Goal: Register for event/course

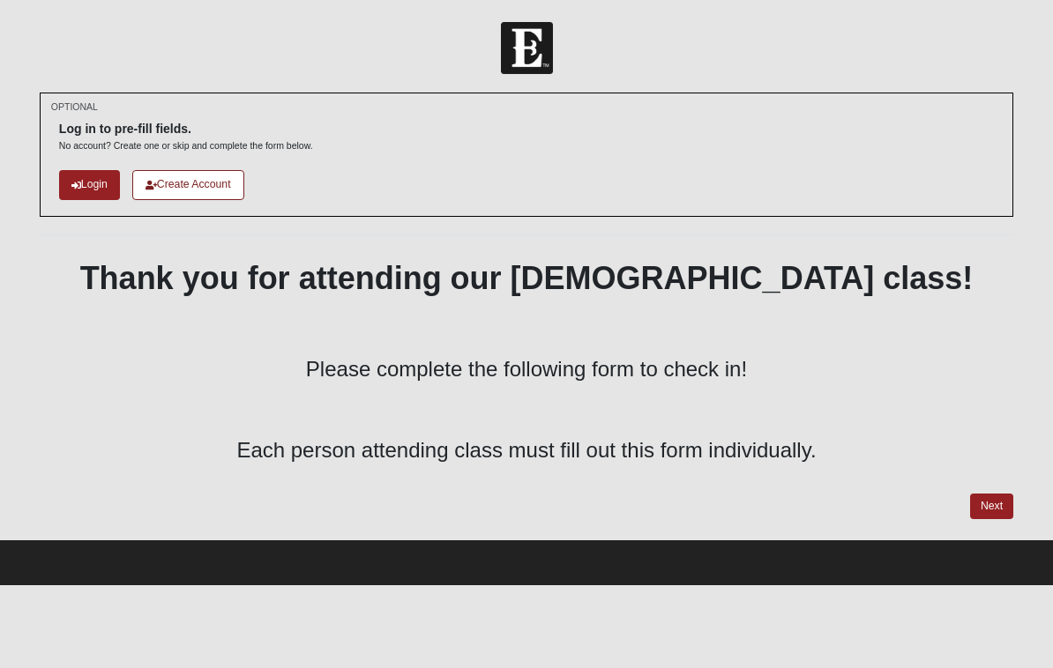
click at [88, 183] on link "Login" at bounding box center [89, 184] width 61 height 29
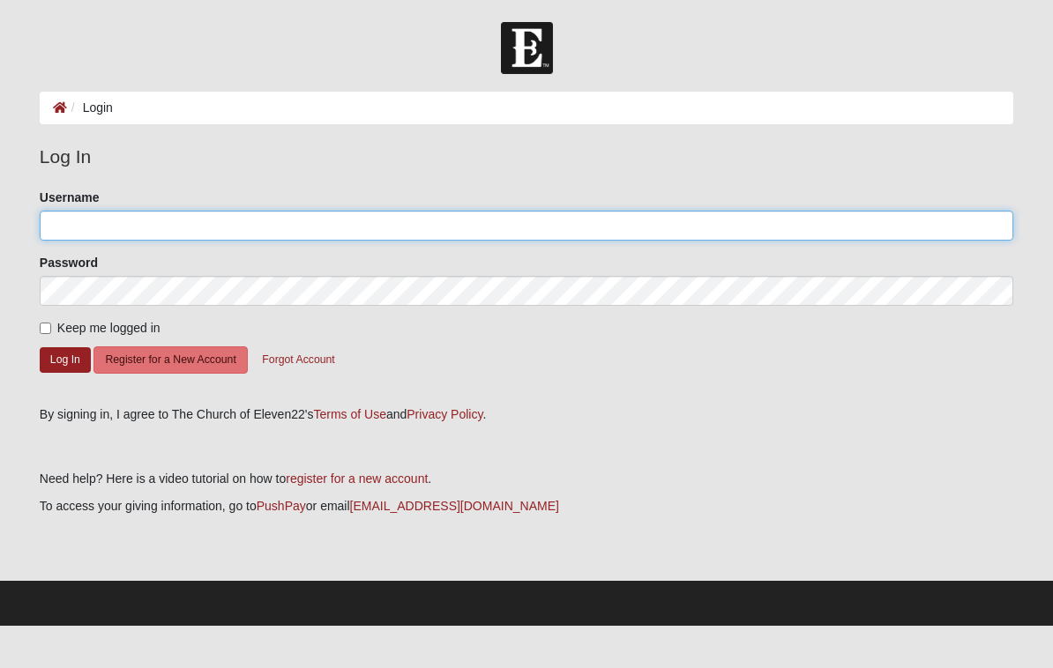
click at [215, 218] on input "Username" at bounding box center [527, 226] width 974 height 30
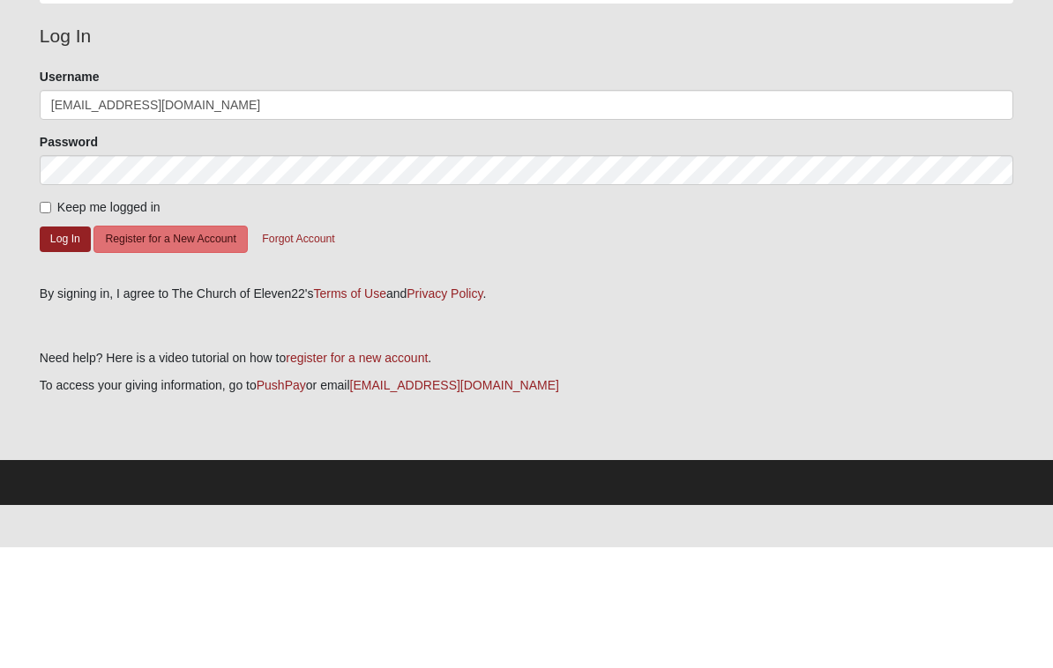
click at [525, 319] on div "Keep me logged in" at bounding box center [527, 328] width 974 height 19
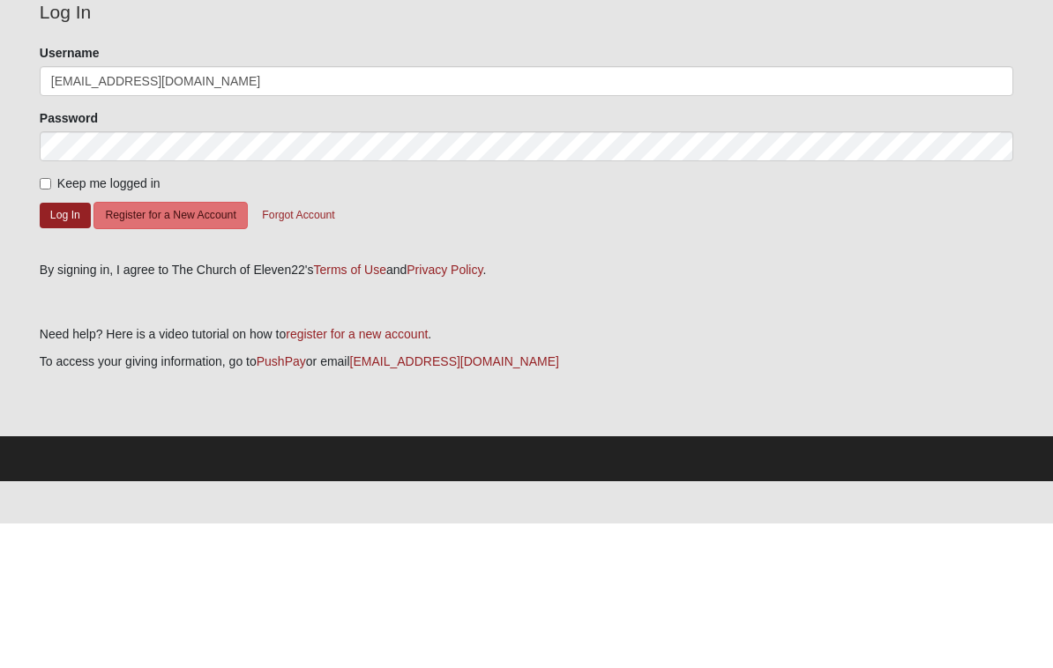
click at [63, 347] on button "Log In" at bounding box center [65, 360] width 51 height 26
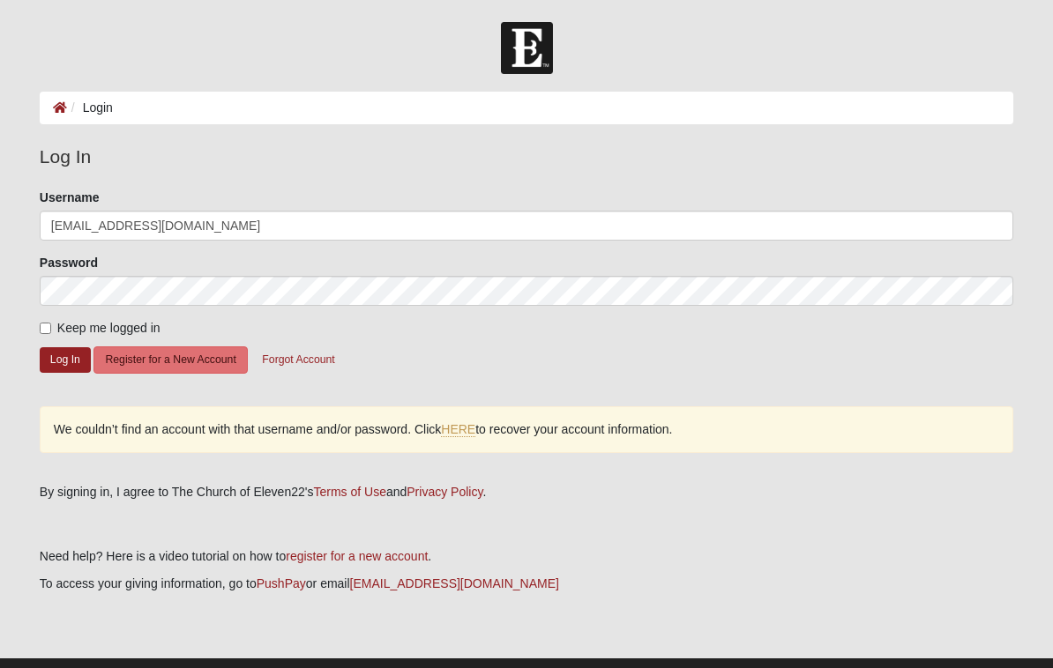
click at [72, 365] on button "Log In" at bounding box center [65, 360] width 51 height 26
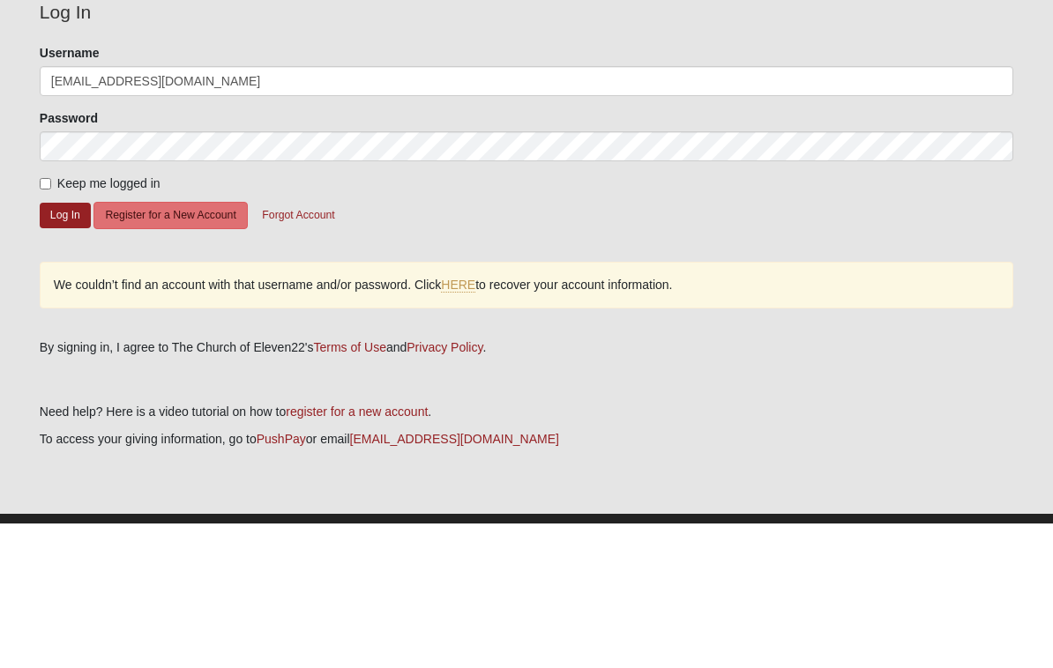
click at [59, 347] on button "Log In" at bounding box center [65, 360] width 51 height 26
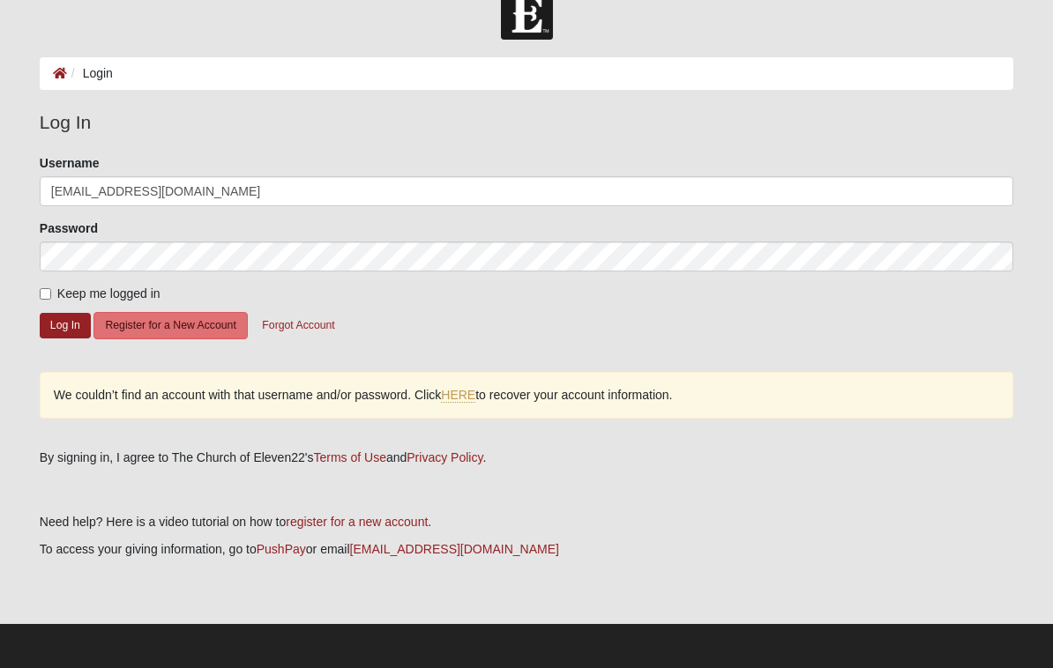
click at [464, 400] on link "HERE" at bounding box center [458, 395] width 34 height 15
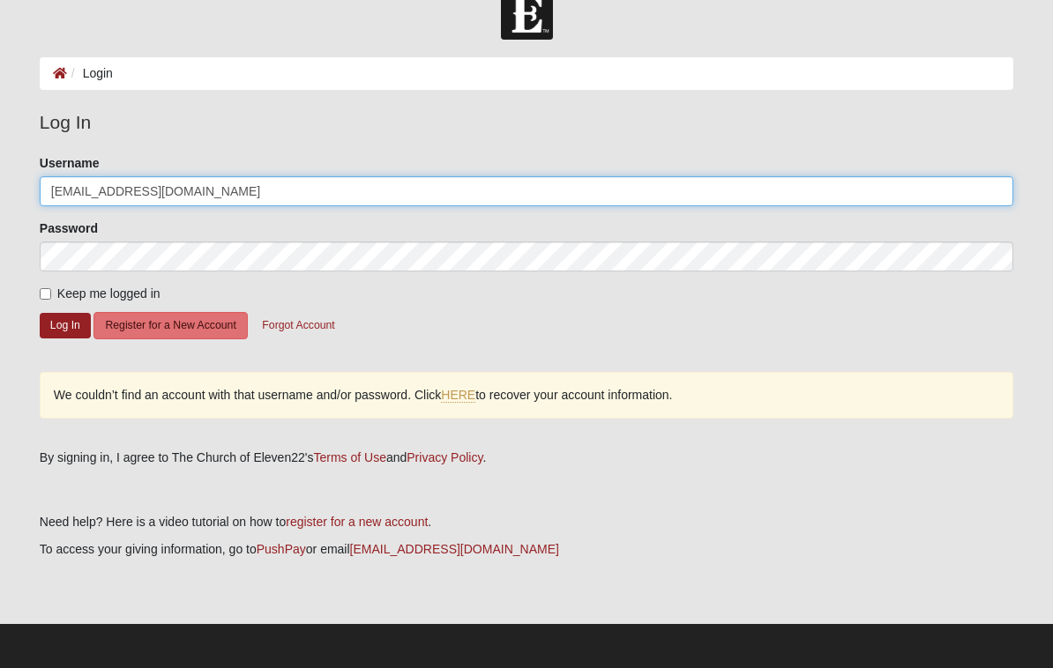
click at [263, 190] on input "Kluitgaarden@gmail.com" at bounding box center [527, 191] width 974 height 30
type input "Kluitgaarden"
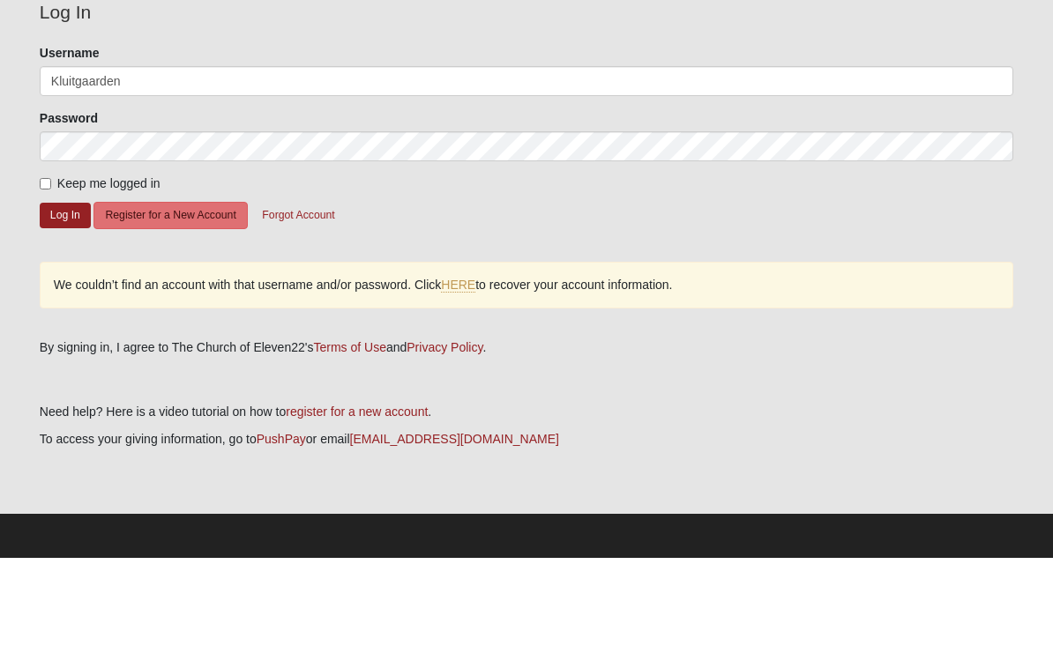
click at [64, 313] on button "Log In" at bounding box center [65, 326] width 51 height 26
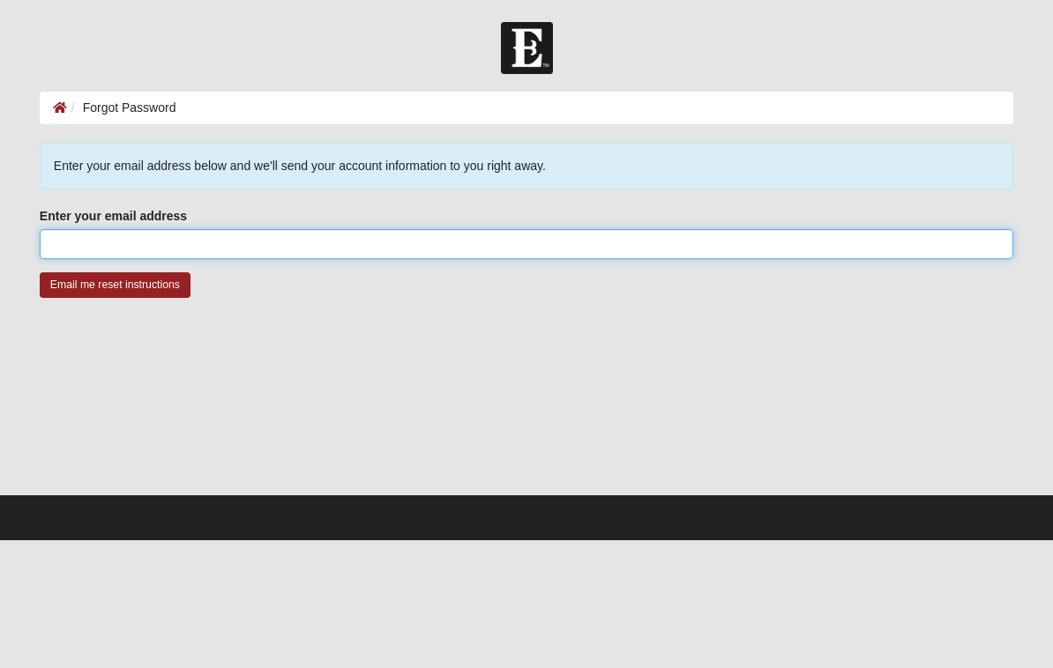
click at [349, 241] on input "Enter your email address" at bounding box center [527, 244] width 974 height 30
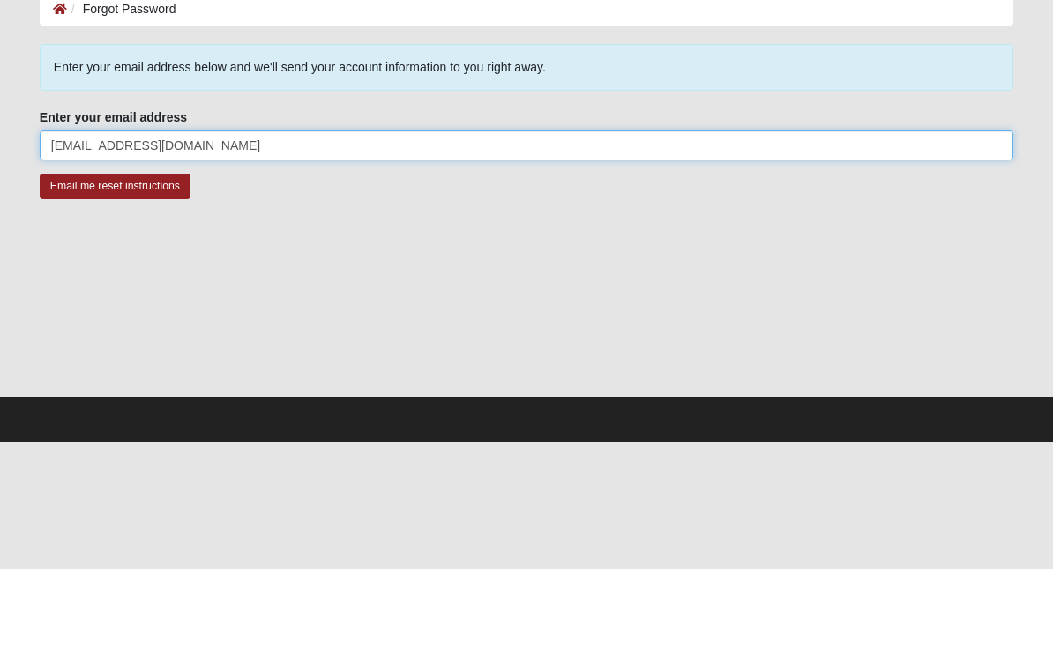
type input "Kluitgaarden@gmail.com"
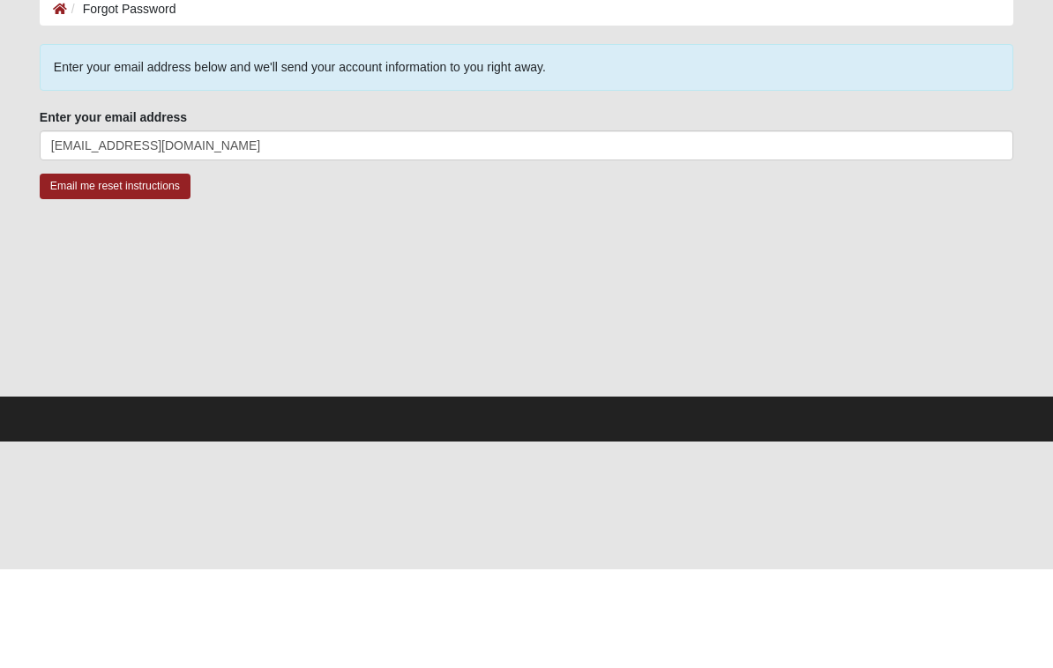
click at [161, 273] on input "Email me reset instructions" at bounding box center [115, 286] width 151 height 26
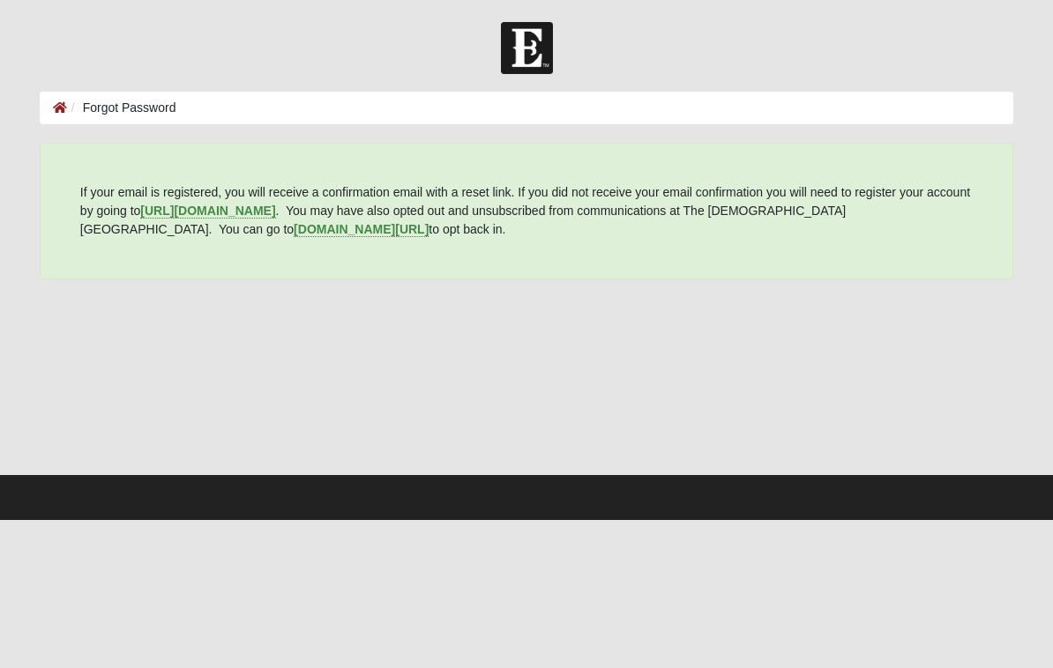
click at [137, 107] on li "Forgot Password" at bounding box center [121, 108] width 109 height 19
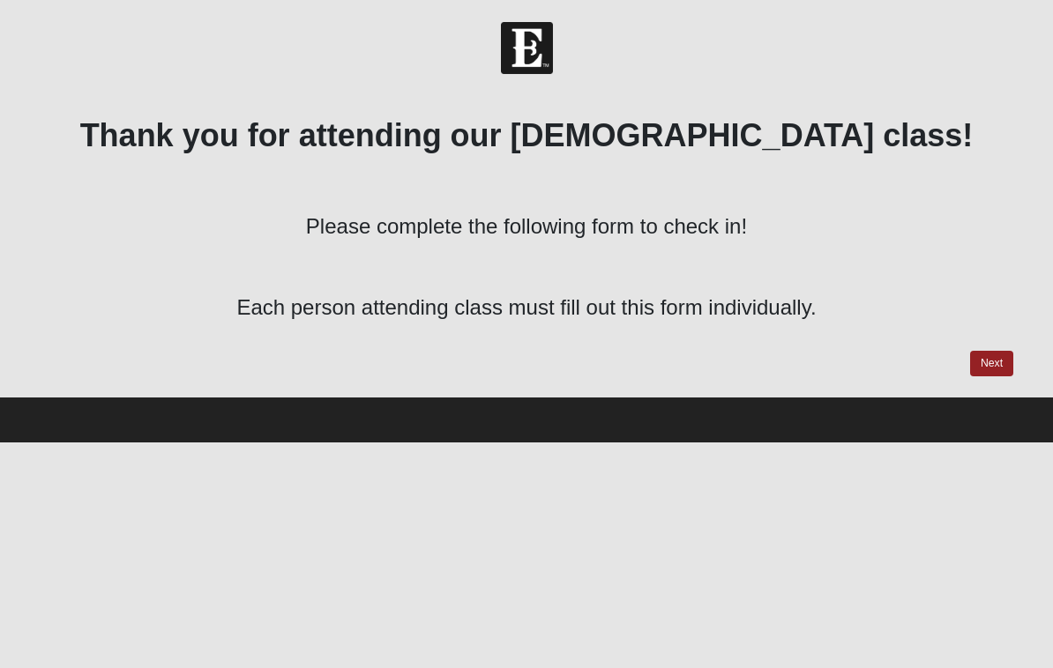
click at [986, 360] on link "Next" at bounding box center [991, 364] width 43 height 26
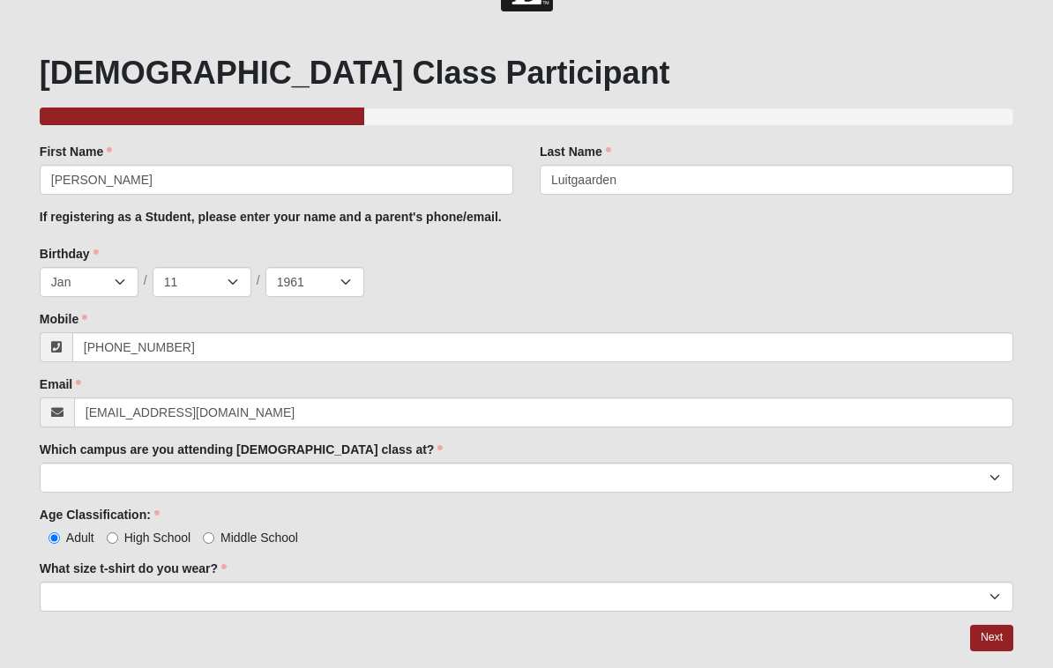
scroll to position [86, 0]
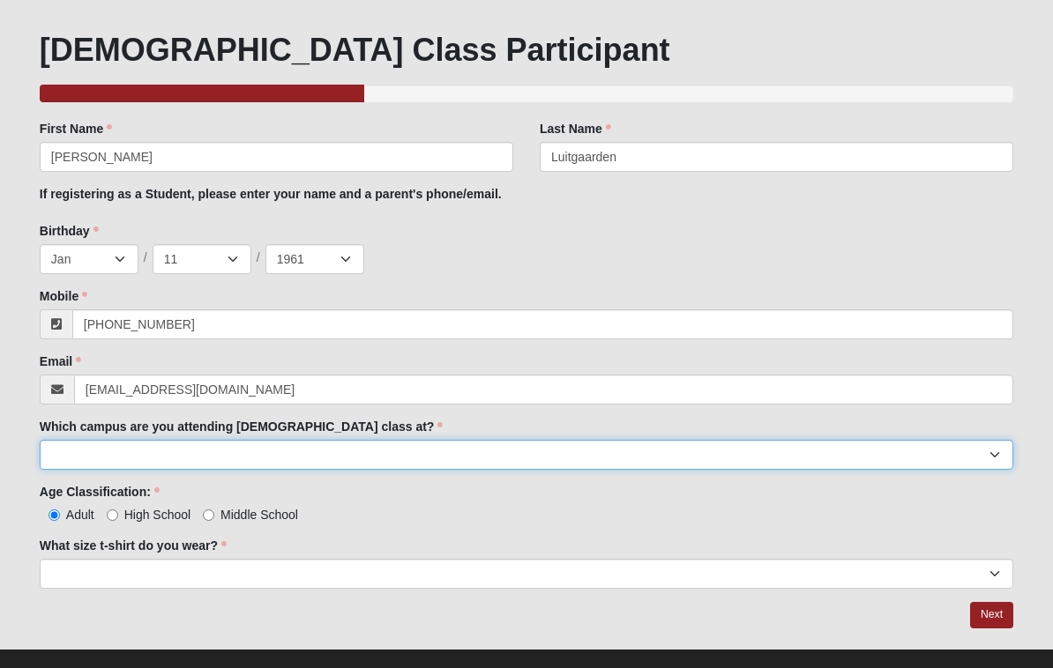
click at [351, 463] on select "Arlington Baymeadows Eleven22 Online [PERSON_NAME][GEOGRAPHIC_DATA] Jesup [GEOG…" at bounding box center [527, 455] width 974 height 30
click at [994, 459] on select "Arlington Baymeadows Eleven22 Online [PERSON_NAME][GEOGRAPHIC_DATA] Jesup [GEOG…" at bounding box center [527, 455] width 974 height 30
select select "16"
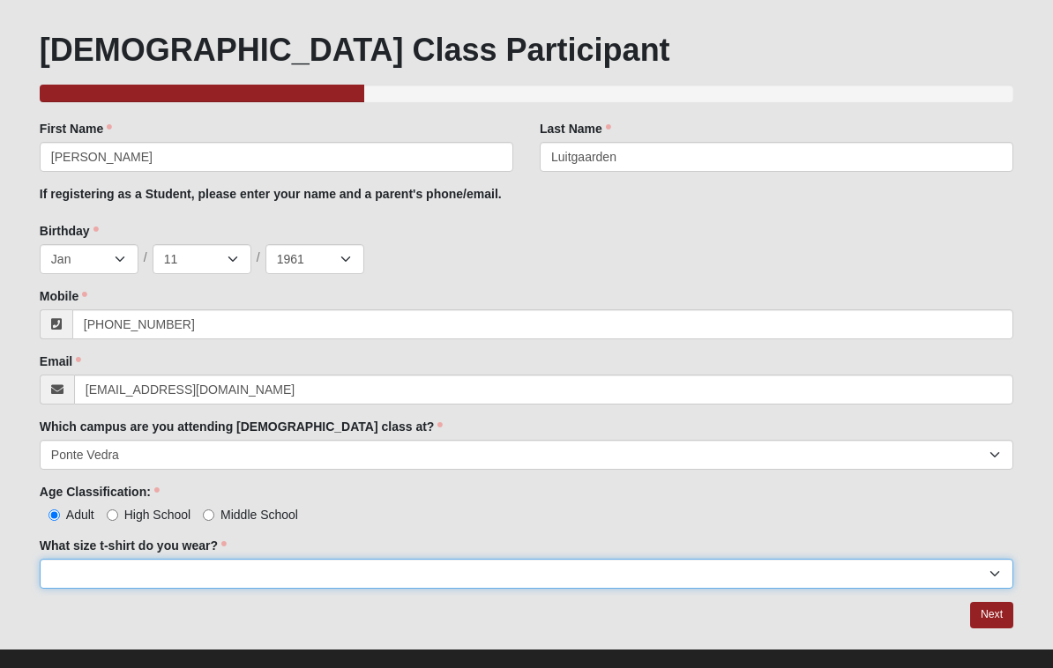
click at [994, 584] on select "Small Medium Large XL 2XL 3XL" at bounding box center [527, 574] width 974 height 30
select select "Medium"
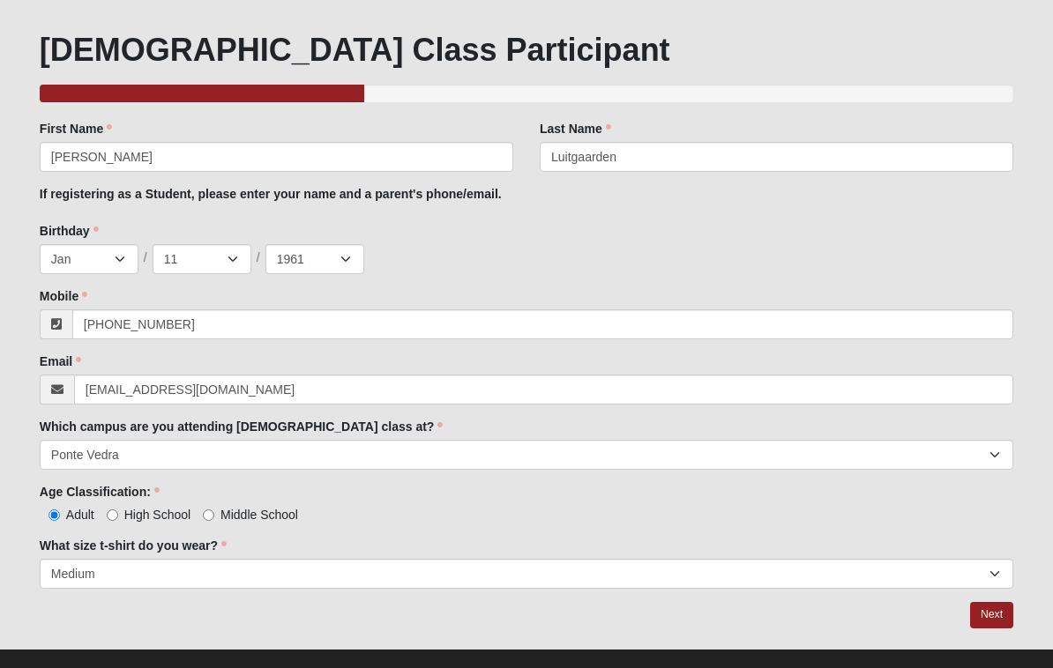
click at [989, 623] on link "Next" at bounding box center [991, 615] width 43 height 26
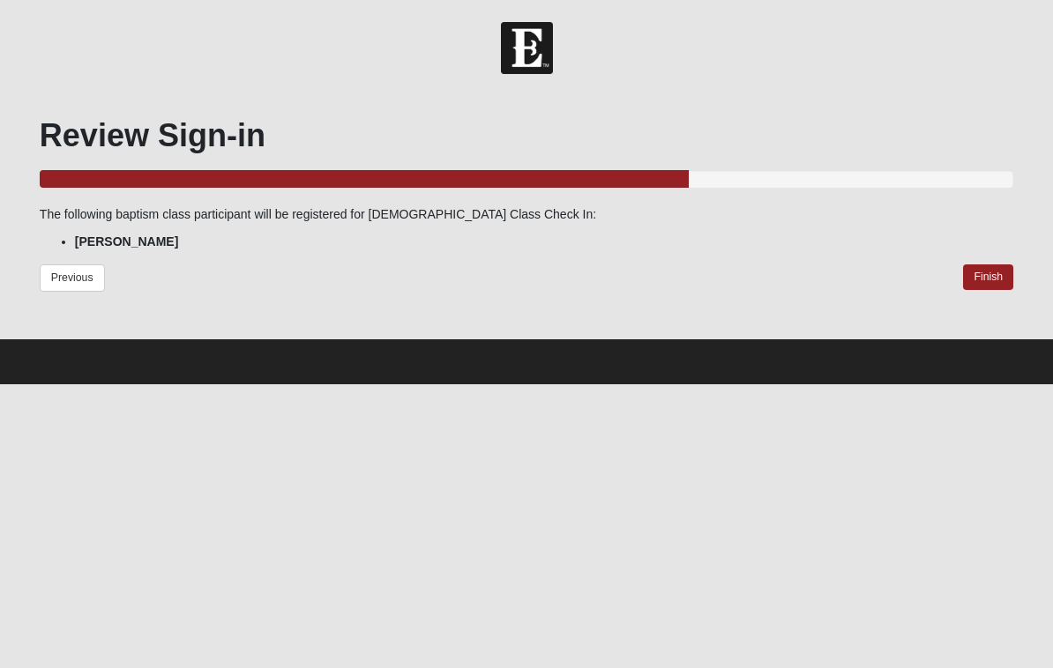
click at [989, 277] on link "Finish" at bounding box center [988, 278] width 50 height 26
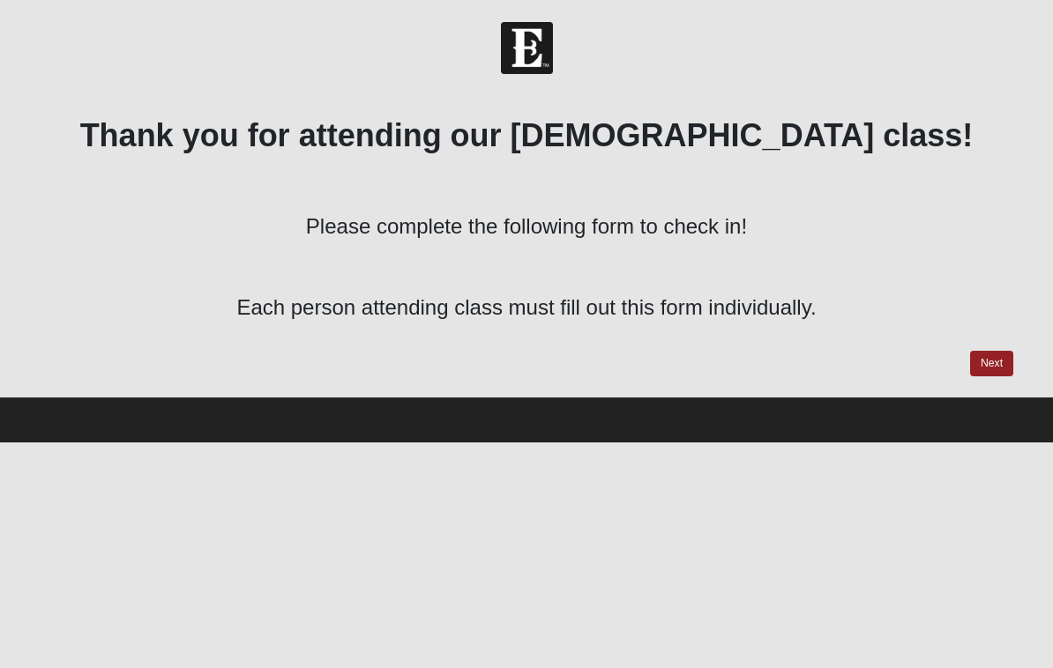
click at [1001, 369] on link "Next" at bounding box center [991, 364] width 43 height 26
